Goal: Check status: Check status

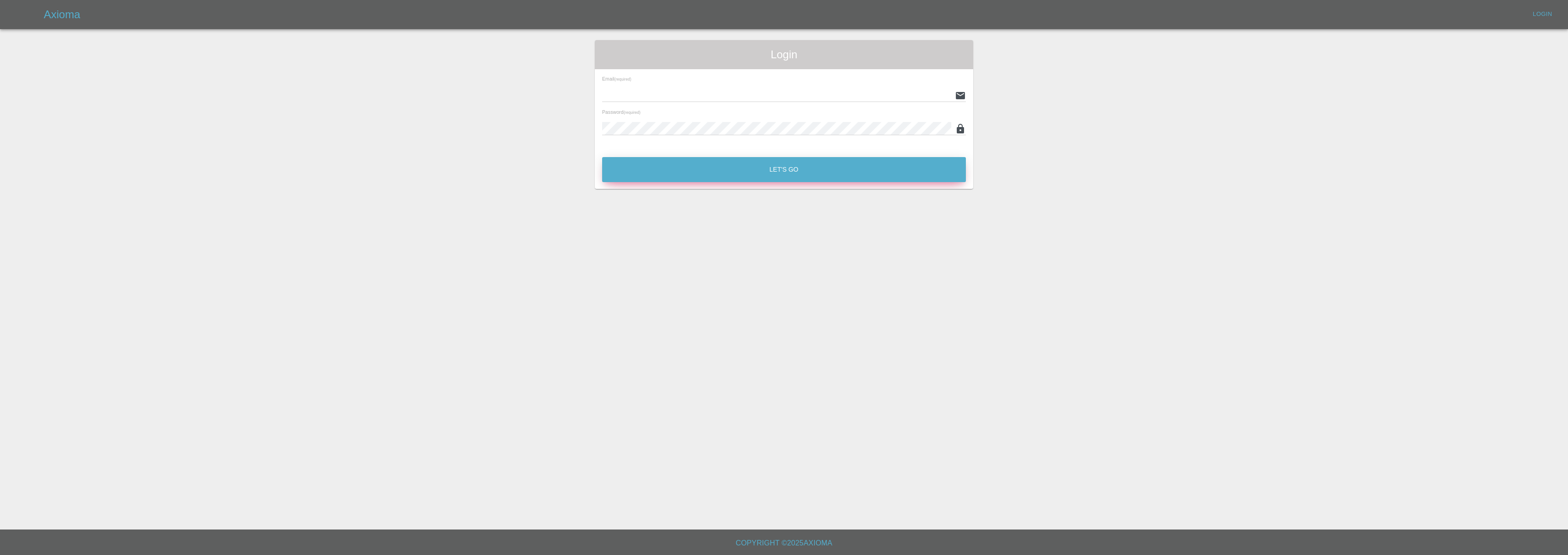
type input "[EMAIL_ADDRESS][DOMAIN_NAME]"
click at [776, 167] on button "Let's Go" at bounding box center [784, 169] width 363 height 25
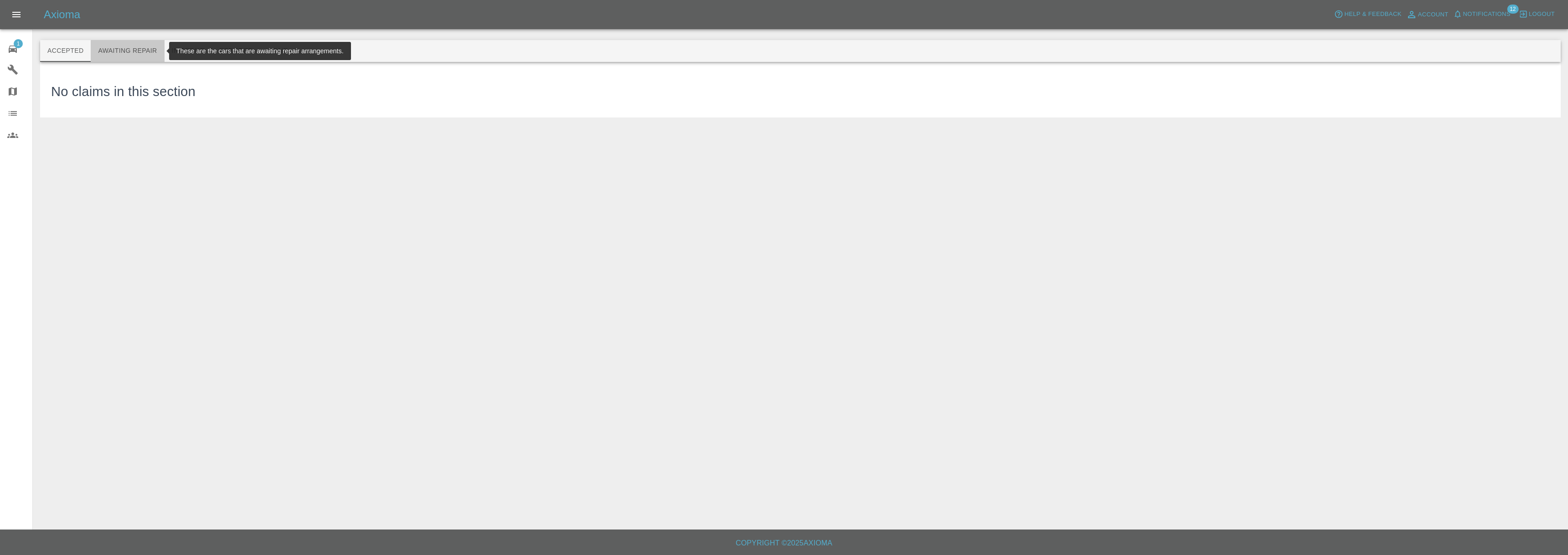
click at [134, 49] on button "Awaiting Repair" at bounding box center [127, 51] width 74 height 22
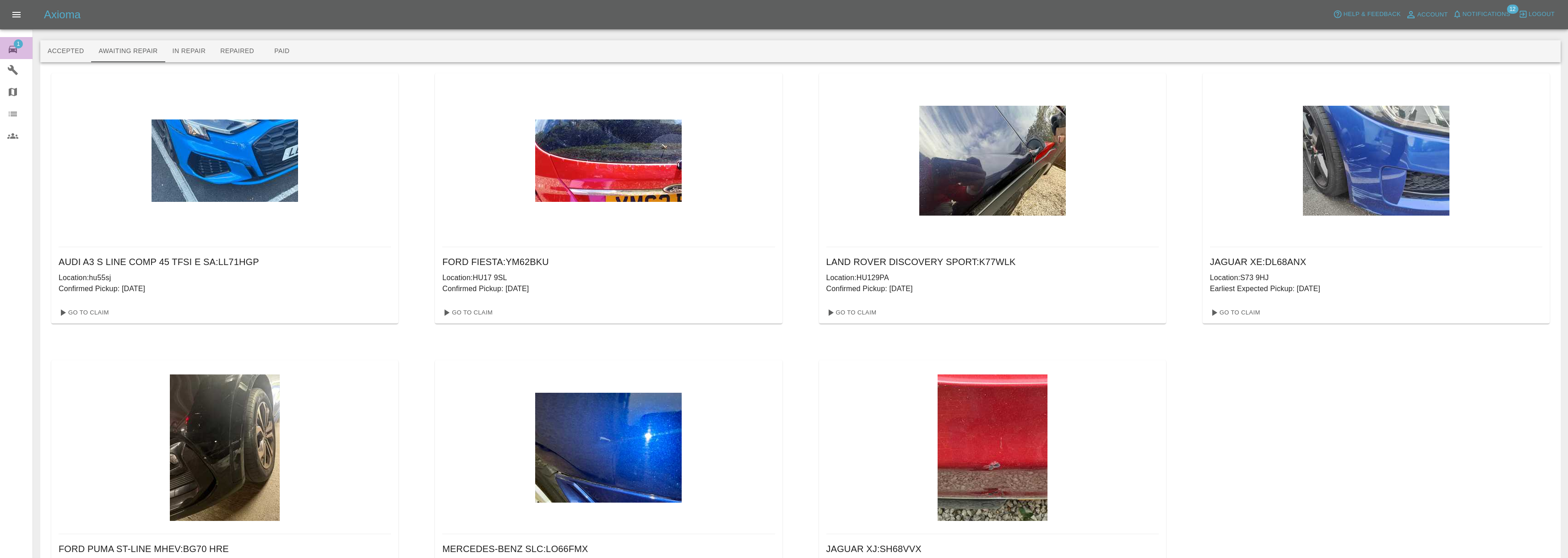
click at [6, 41] on link "1 Repair home" at bounding box center [16, 48] width 33 height 22
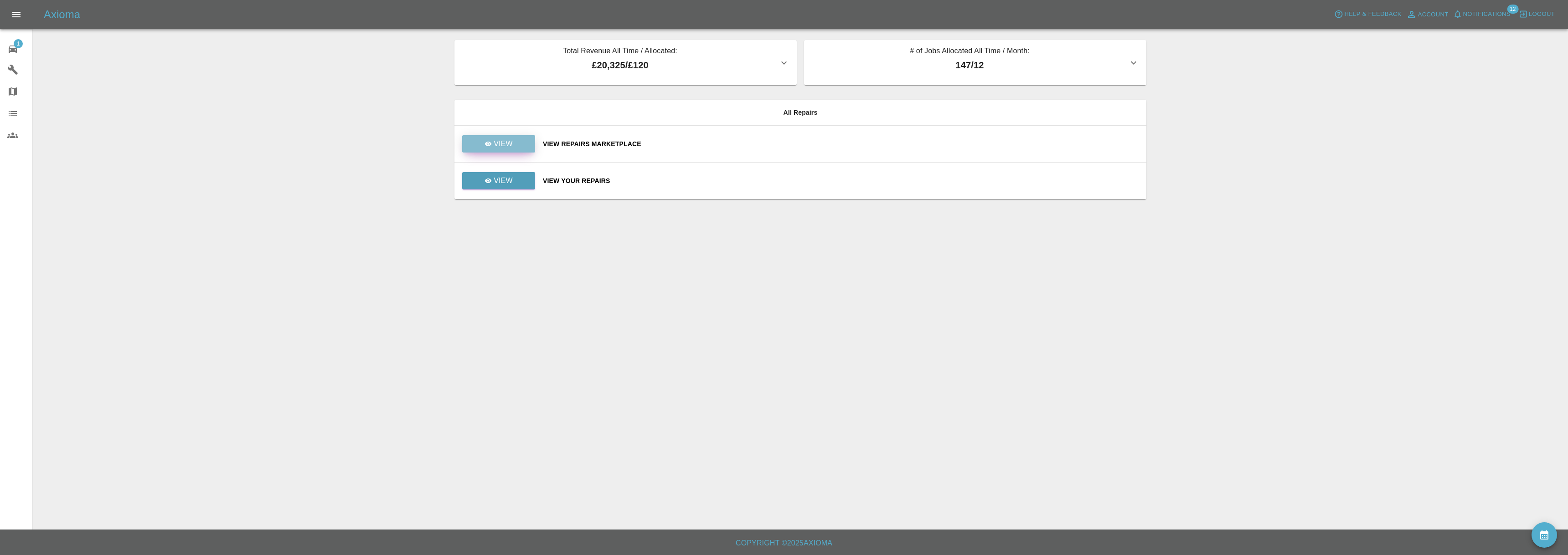
click at [489, 138] on link "View" at bounding box center [499, 143] width 73 height 17
